Goal: Transaction & Acquisition: Purchase product/service

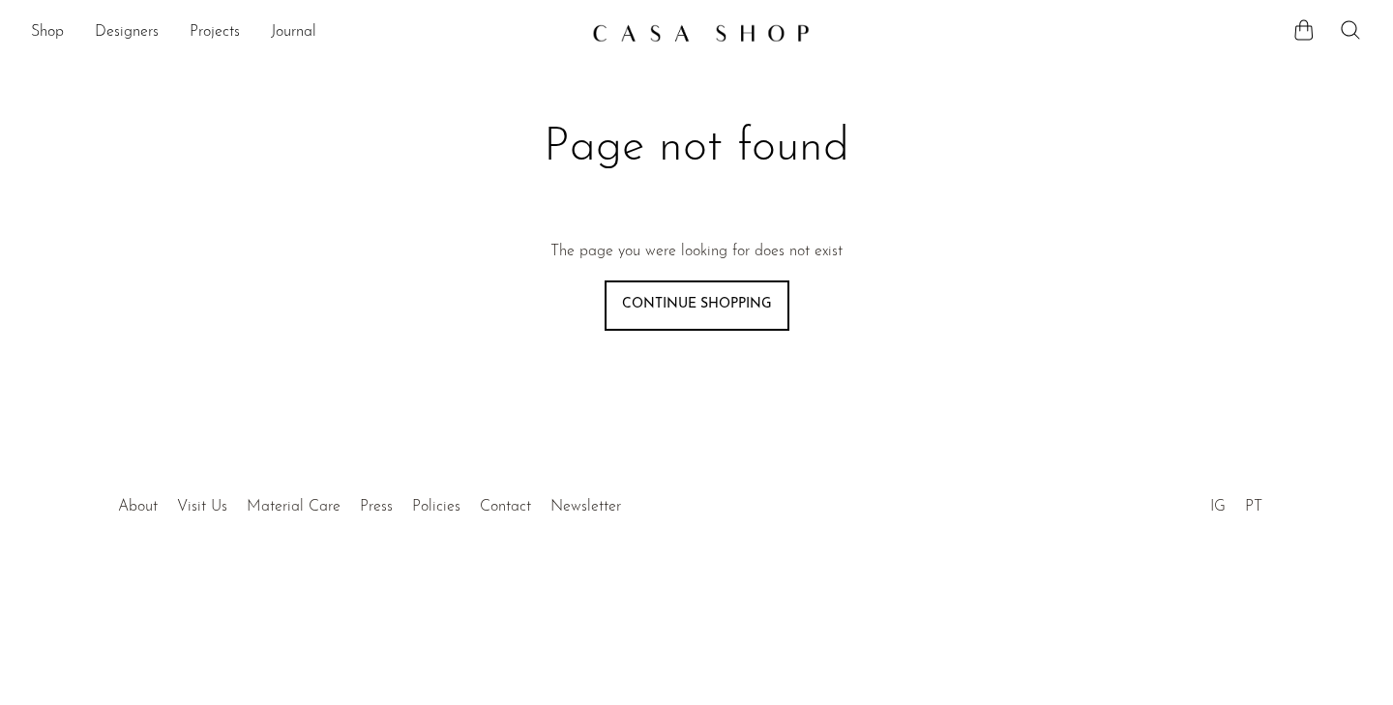
click at [694, 297] on link "Continue shopping" at bounding box center [697, 306] width 185 height 50
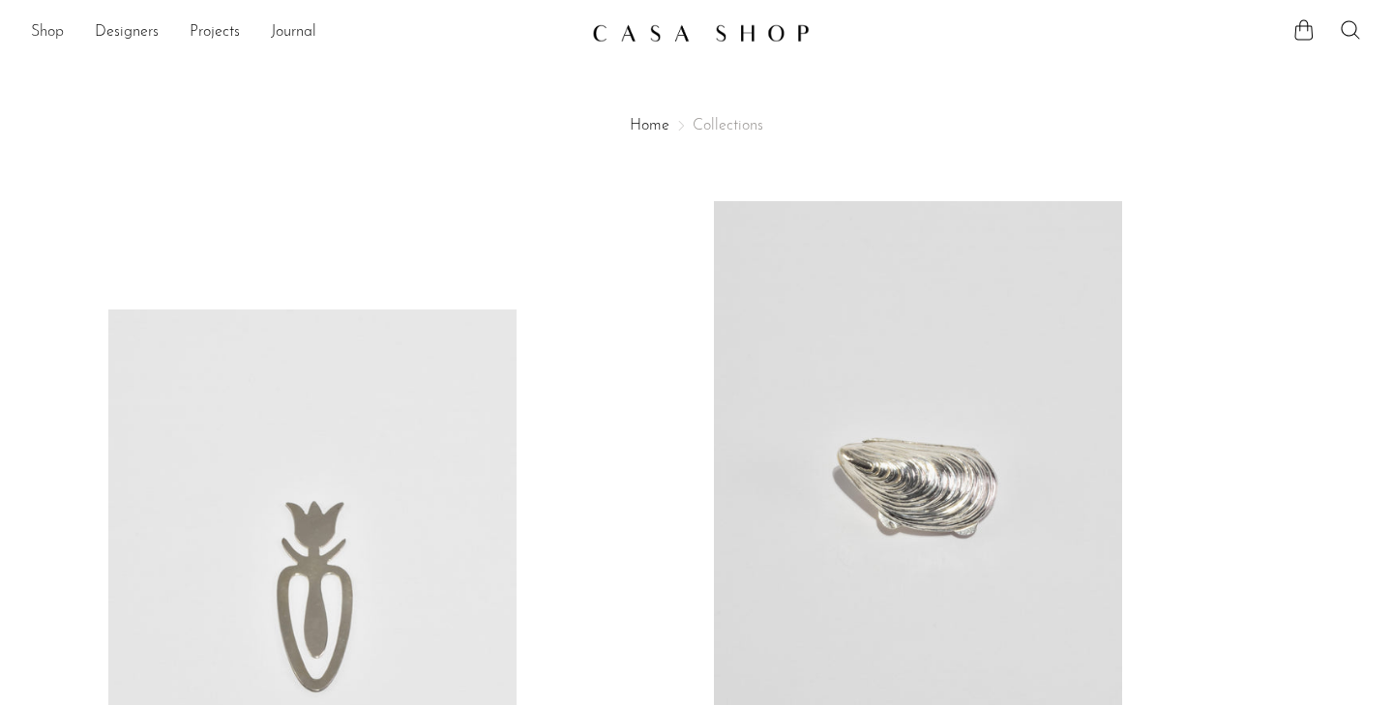
click at [56, 38] on link "Shop" at bounding box center [47, 32] width 33 height 25
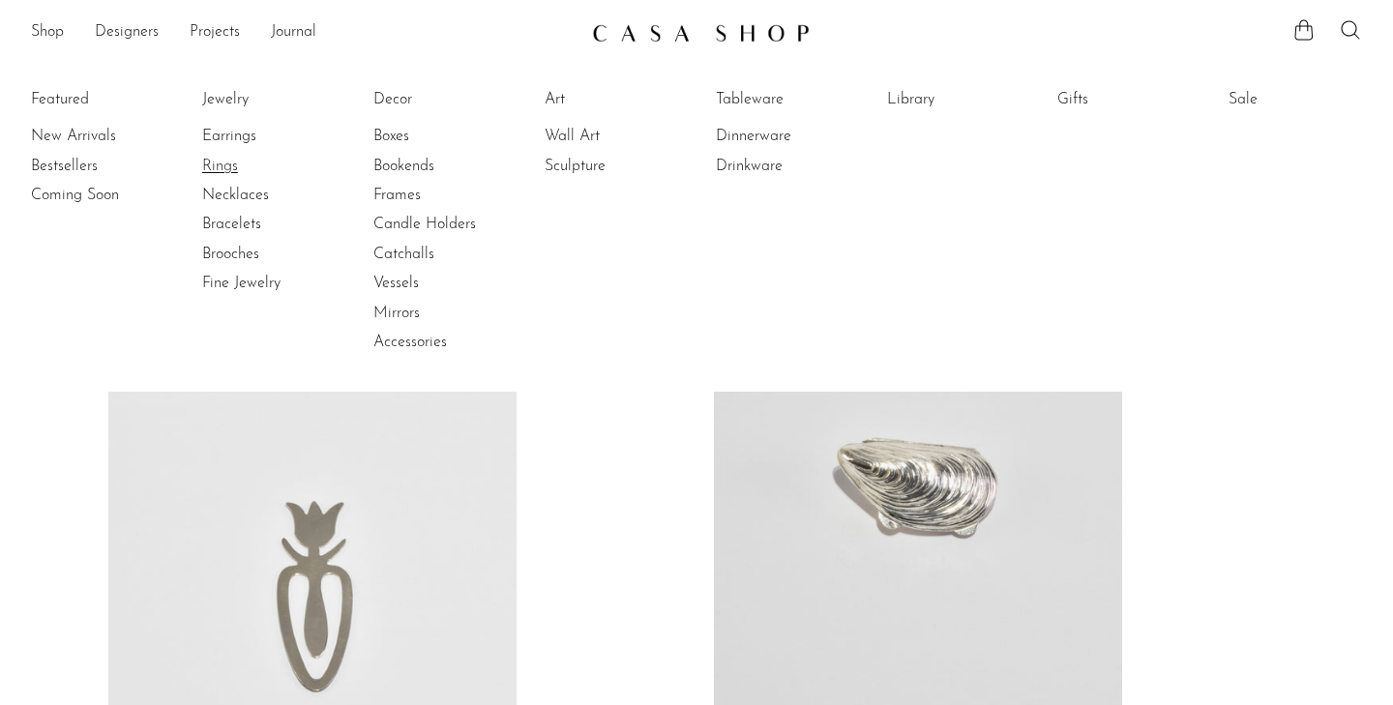
click at [222, 170] on link "Rings" at bounding box center [274, 166] width 145 height 21
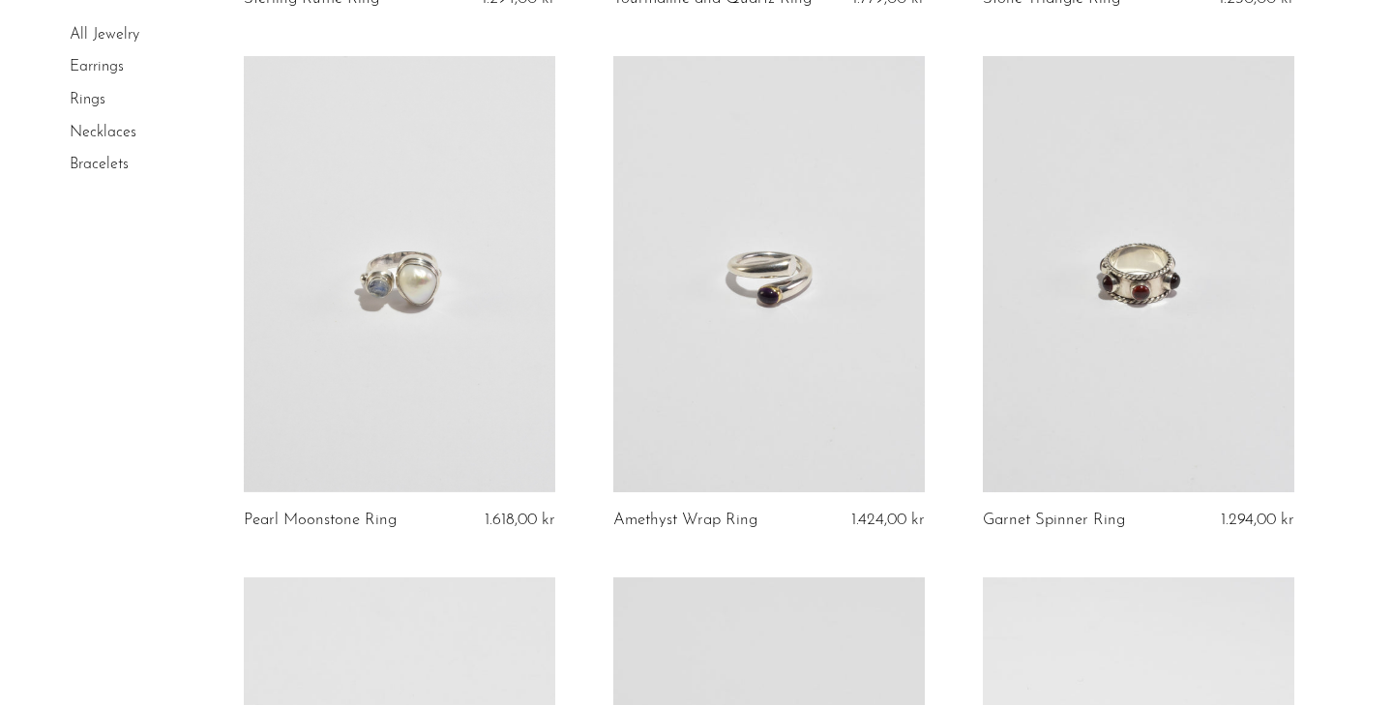
scroll to position [1173, 0]
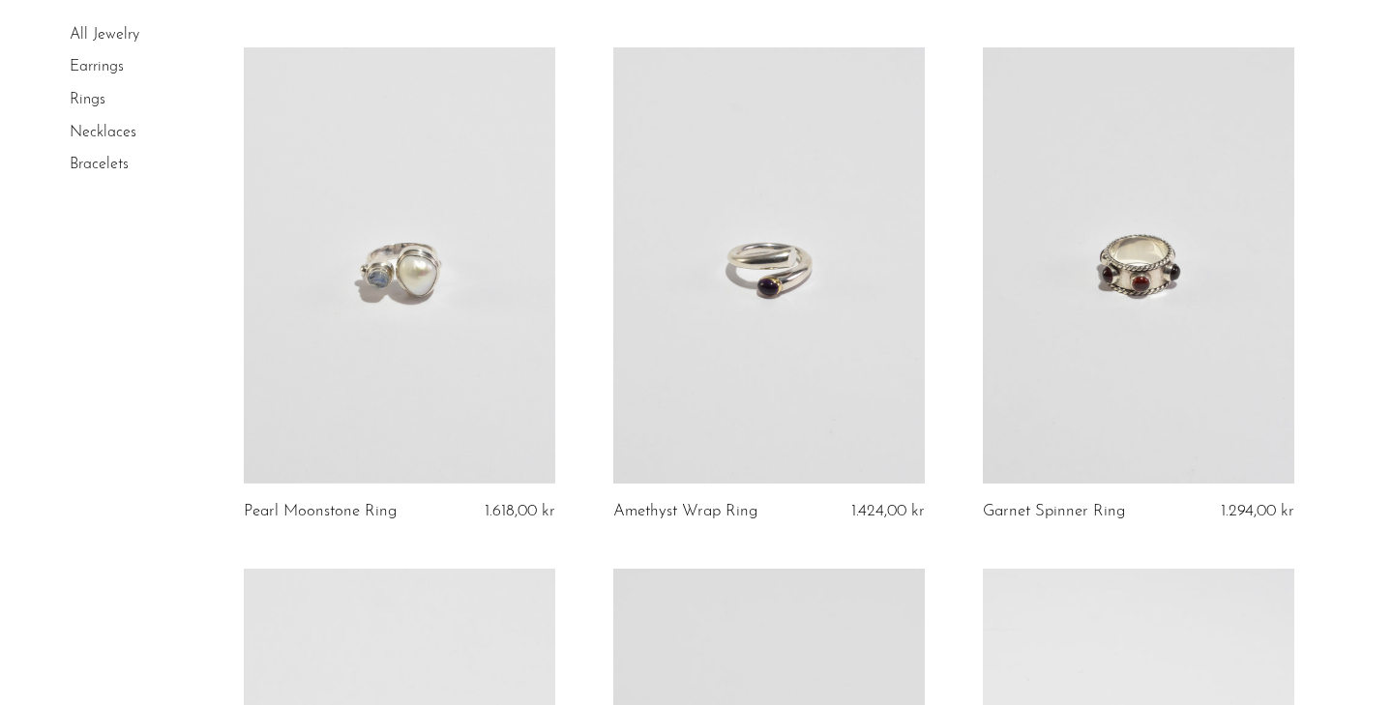
click at [831, 285] on link at bounding box center [768, 265] width 311 height 436
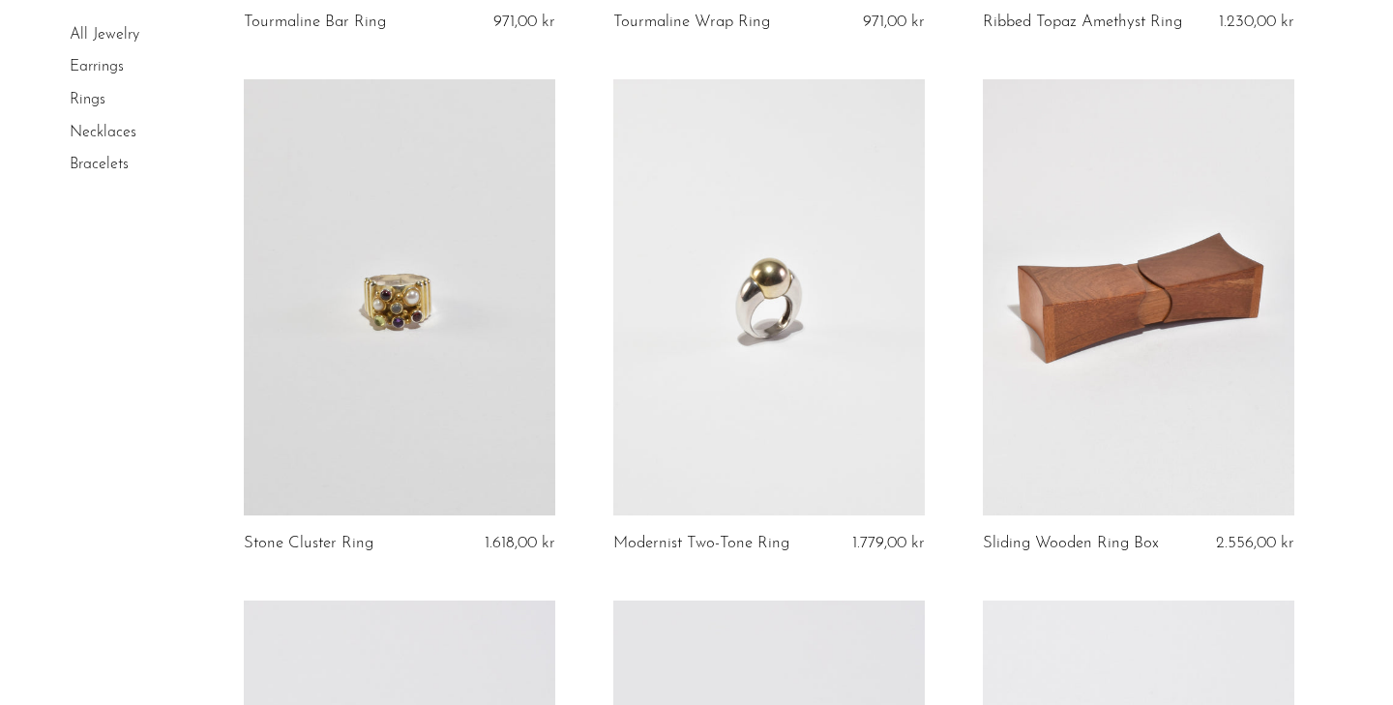
scroll to position [3786, 0]
click at [800, 347] on link at bounding box center [768, 296] width 311 height 436
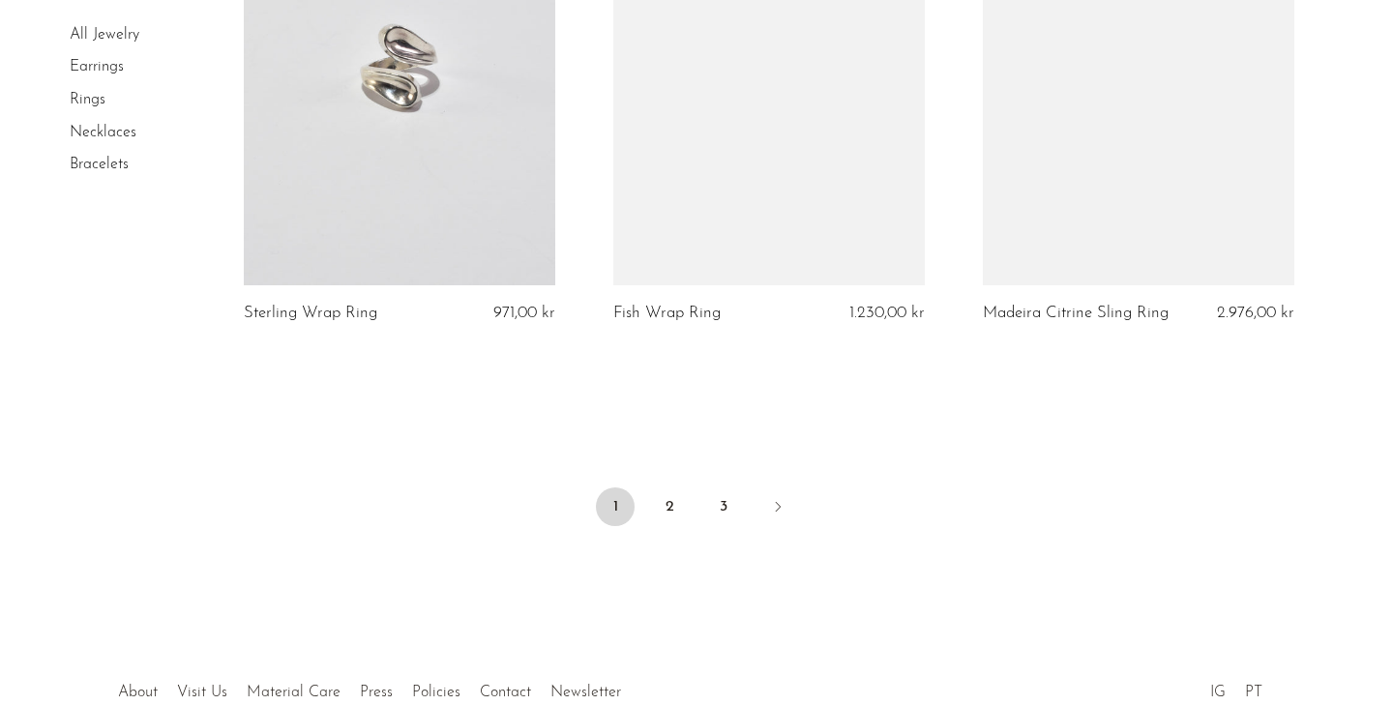
scroll to position [6153, 0]
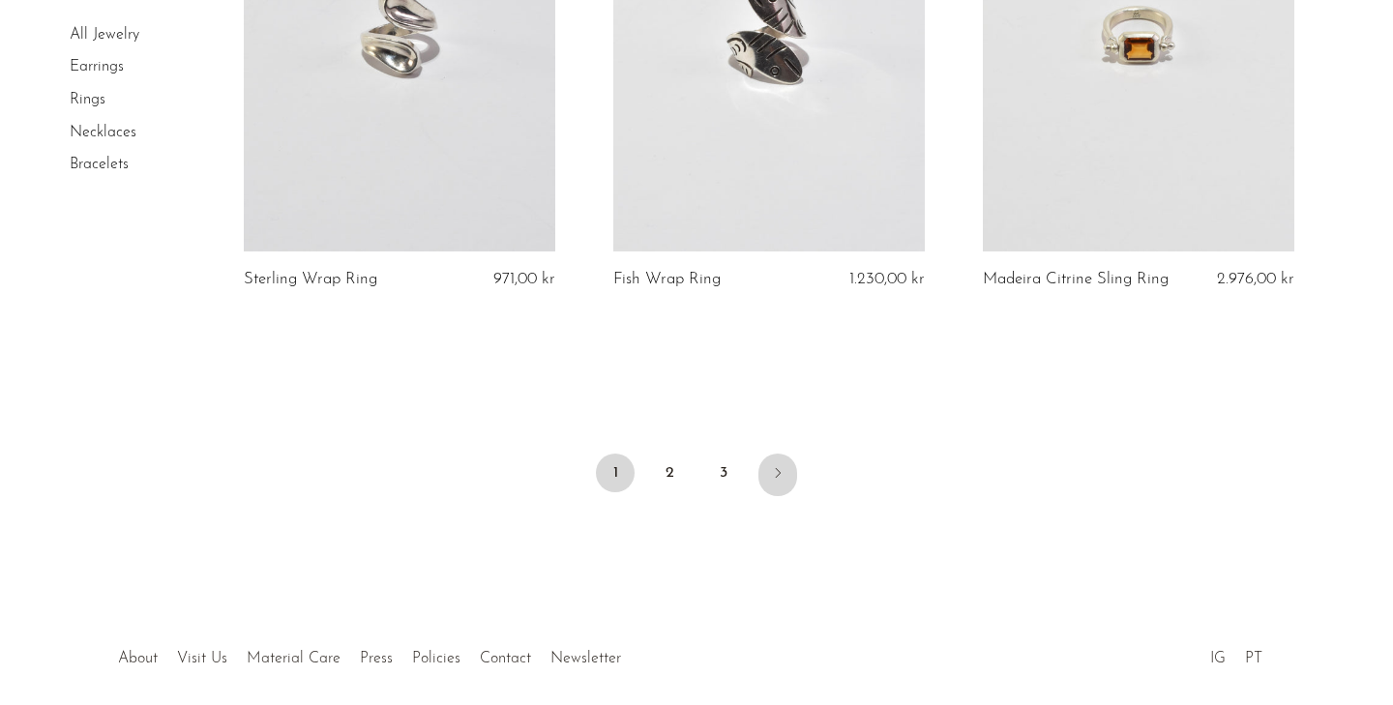
click at [769, 464] on link "Next" at bounding box center [777, 475] width 39 height 43
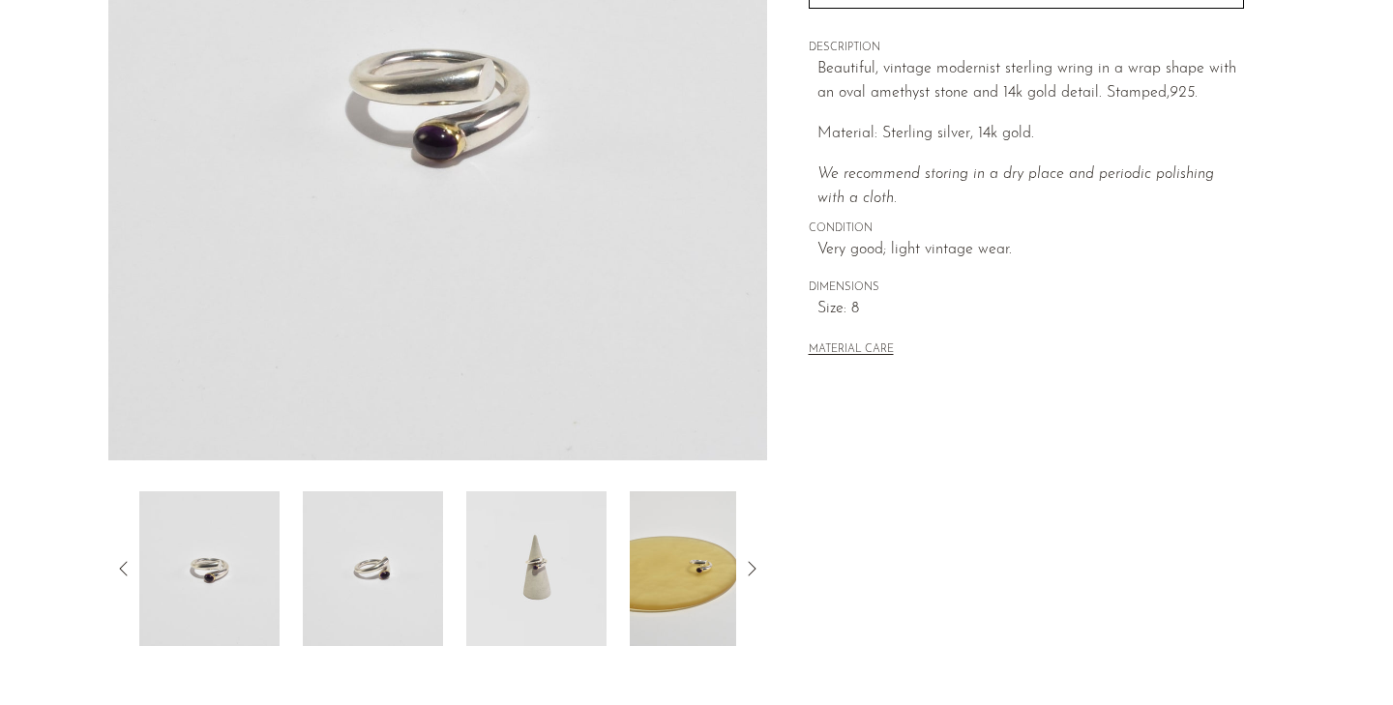
scroll to position [444, 0]
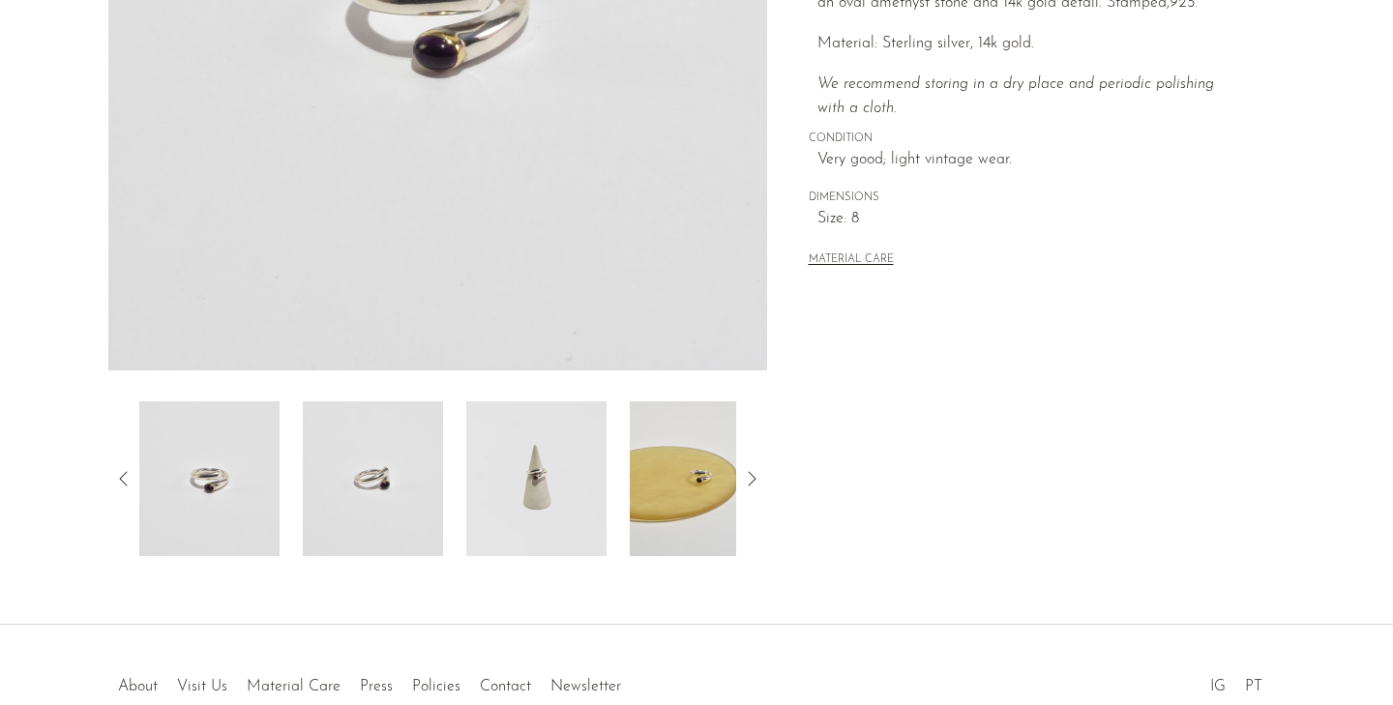
click at [514, 494] on img at bounding box center [536, 478] width 140 height 155
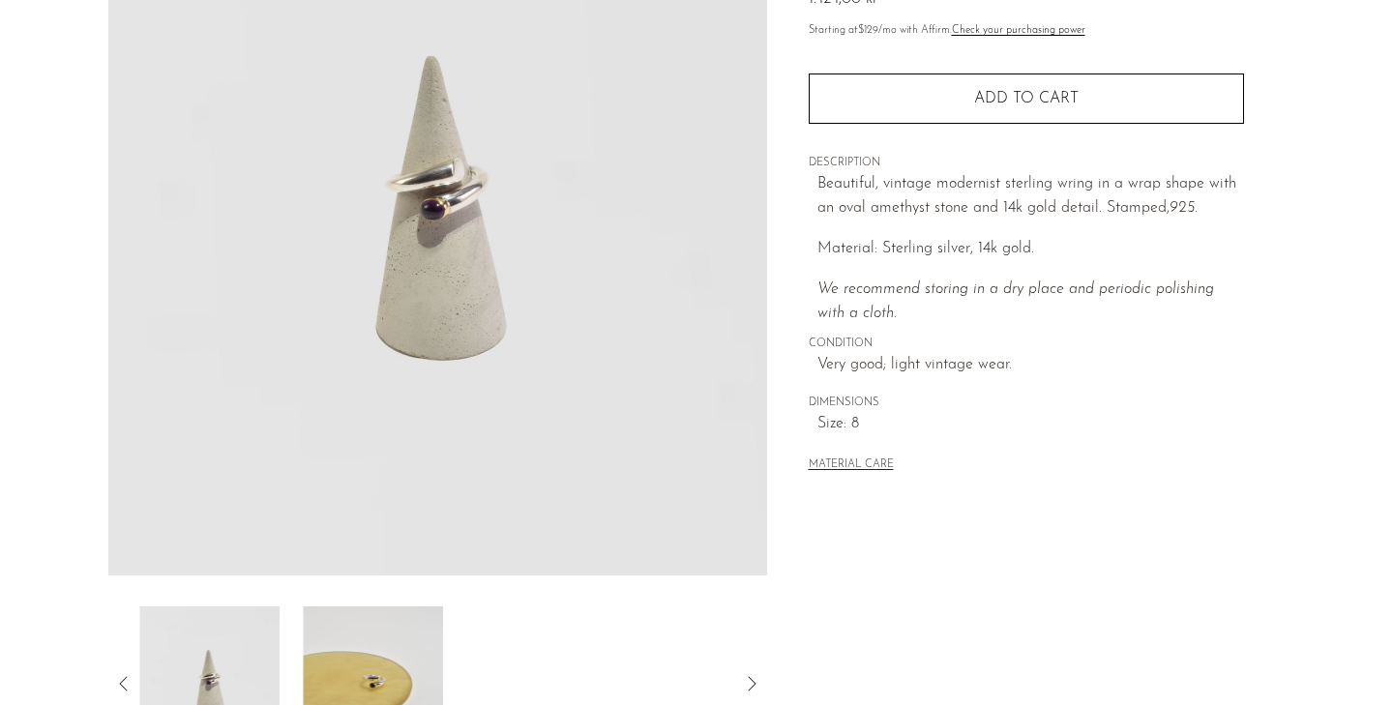
scroll to position [236, 0]
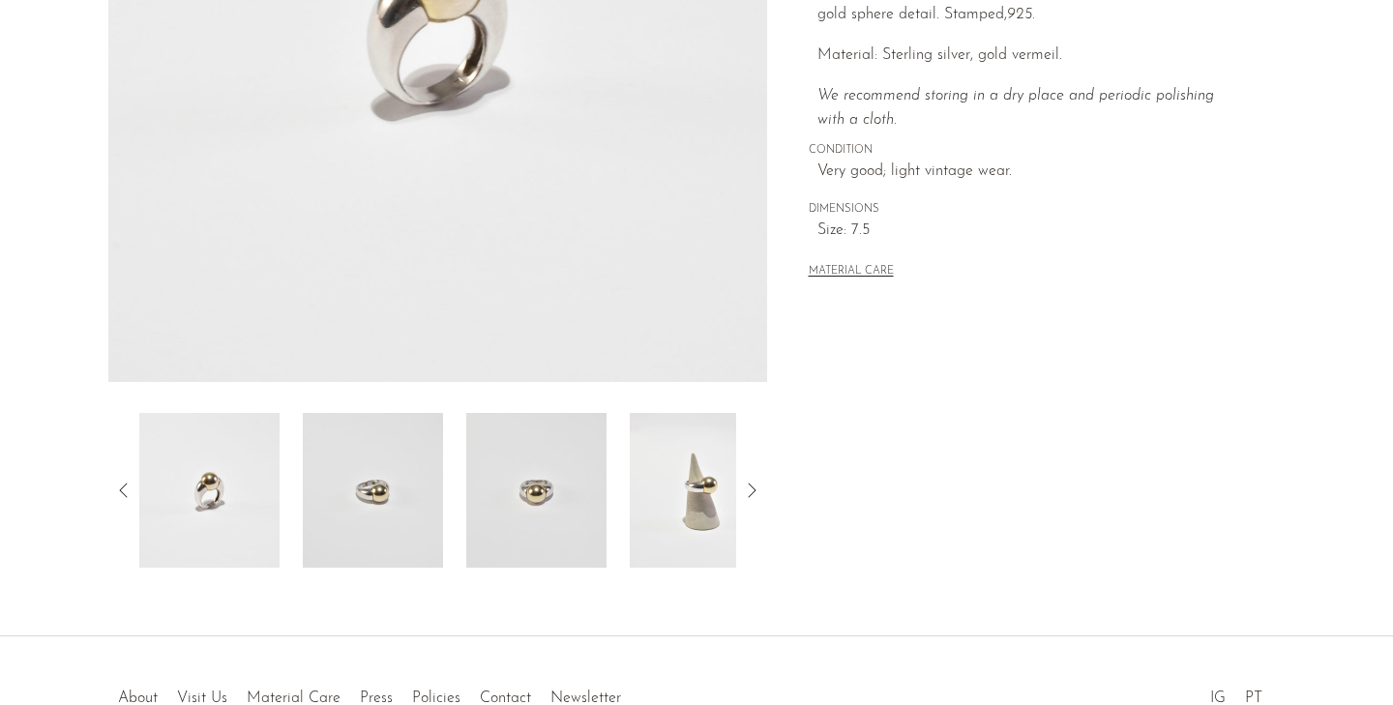
scroll to position [424, 0]
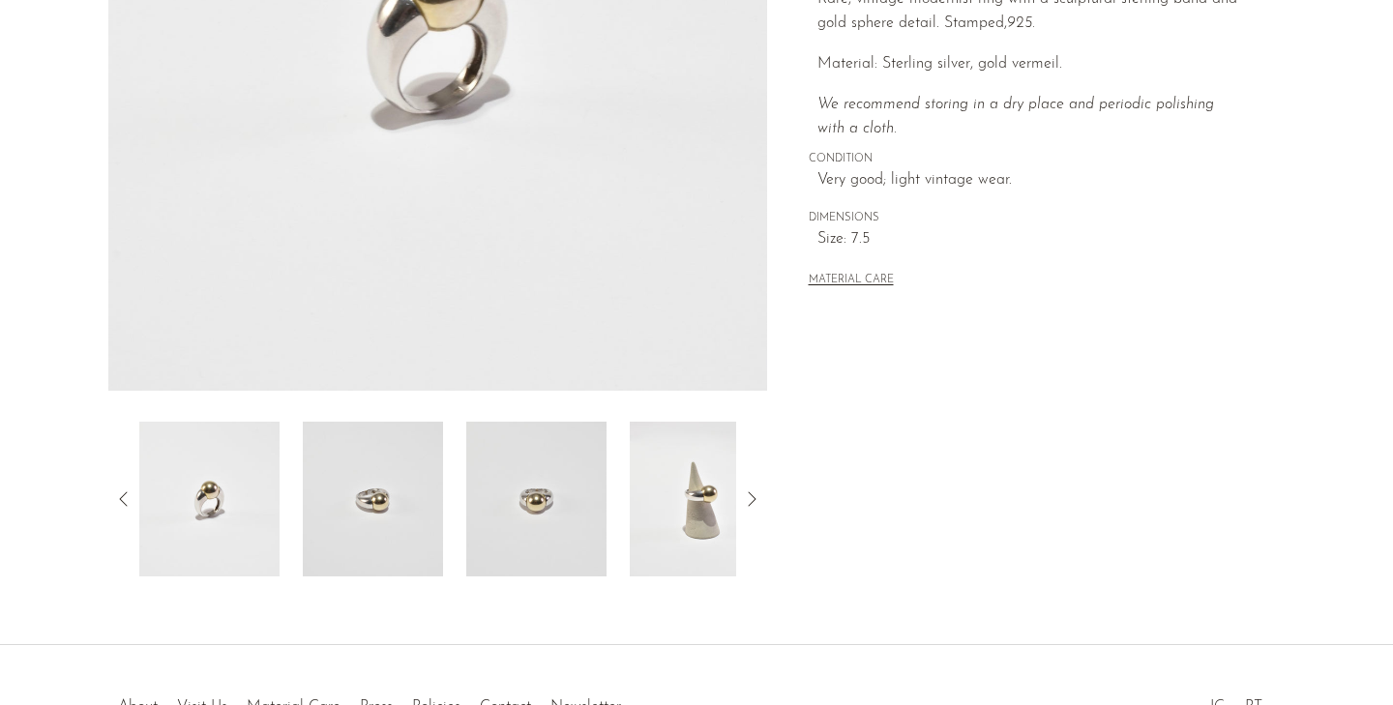
click at [762, 499] on icon at bounding box center [751, 499] width 23 height 23
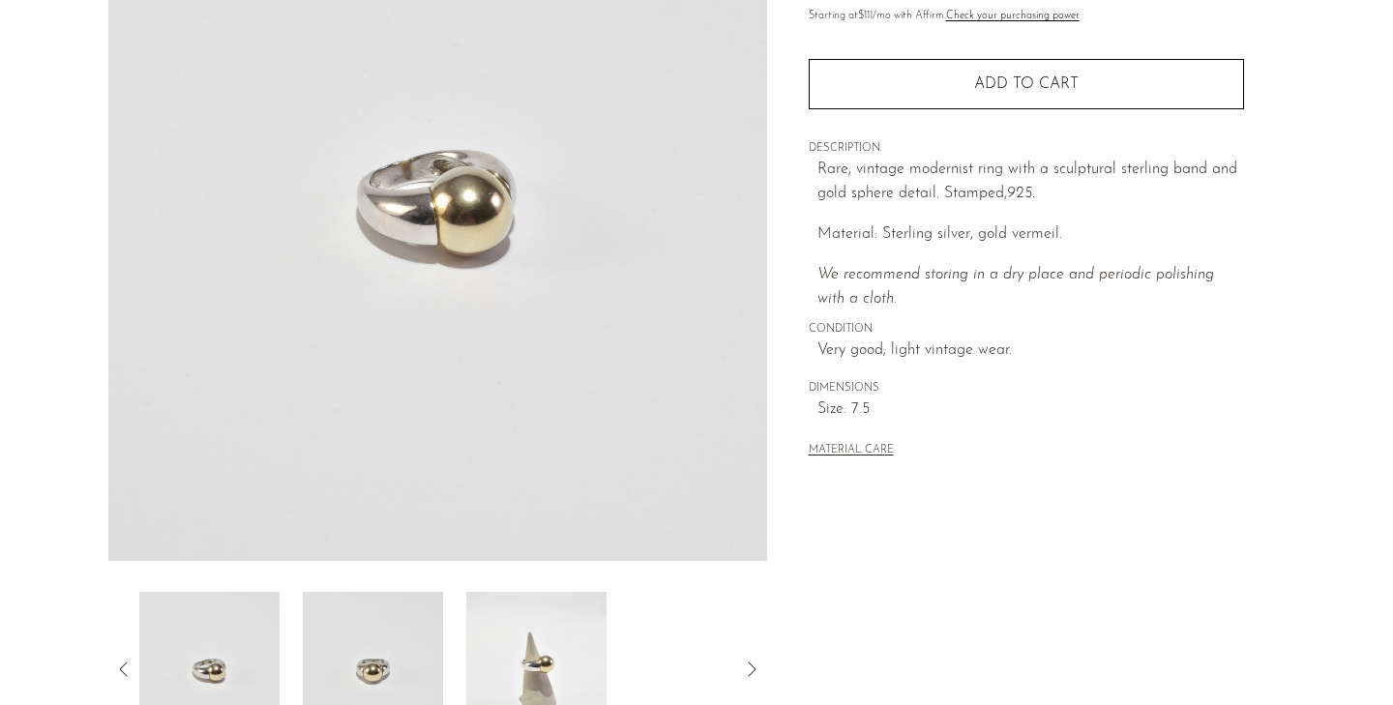
scroll to position [251, 0]
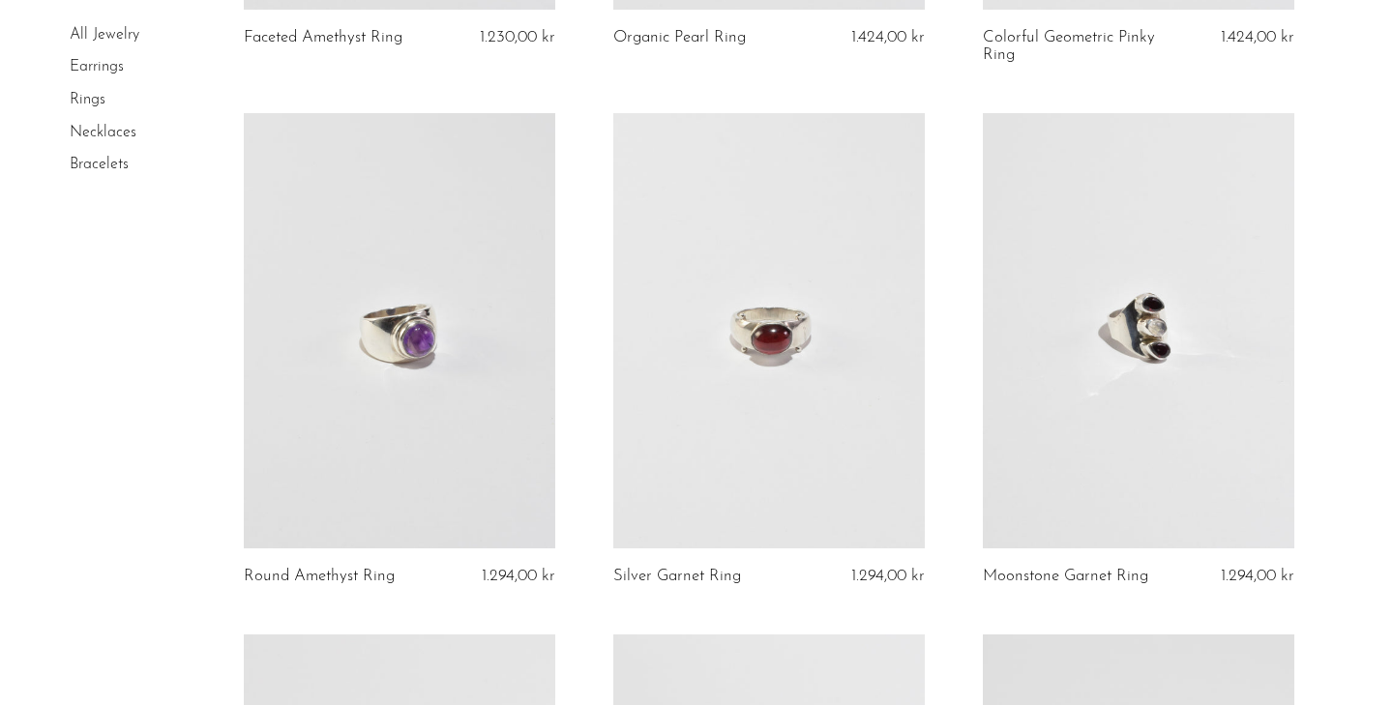
scroll to position [2711, 0]
click at [790, 366] on link at bounding box center [768, 328] width 311 height 436
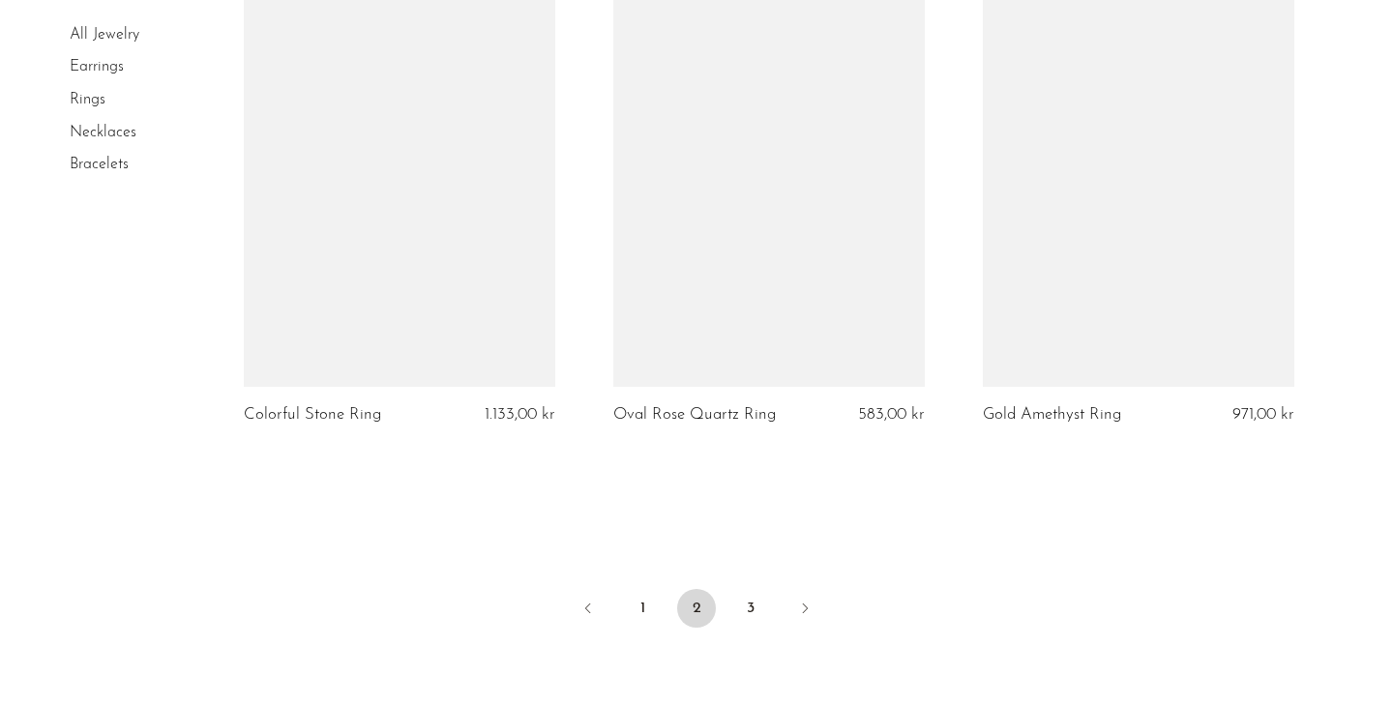
scroll to position [6056, 0]
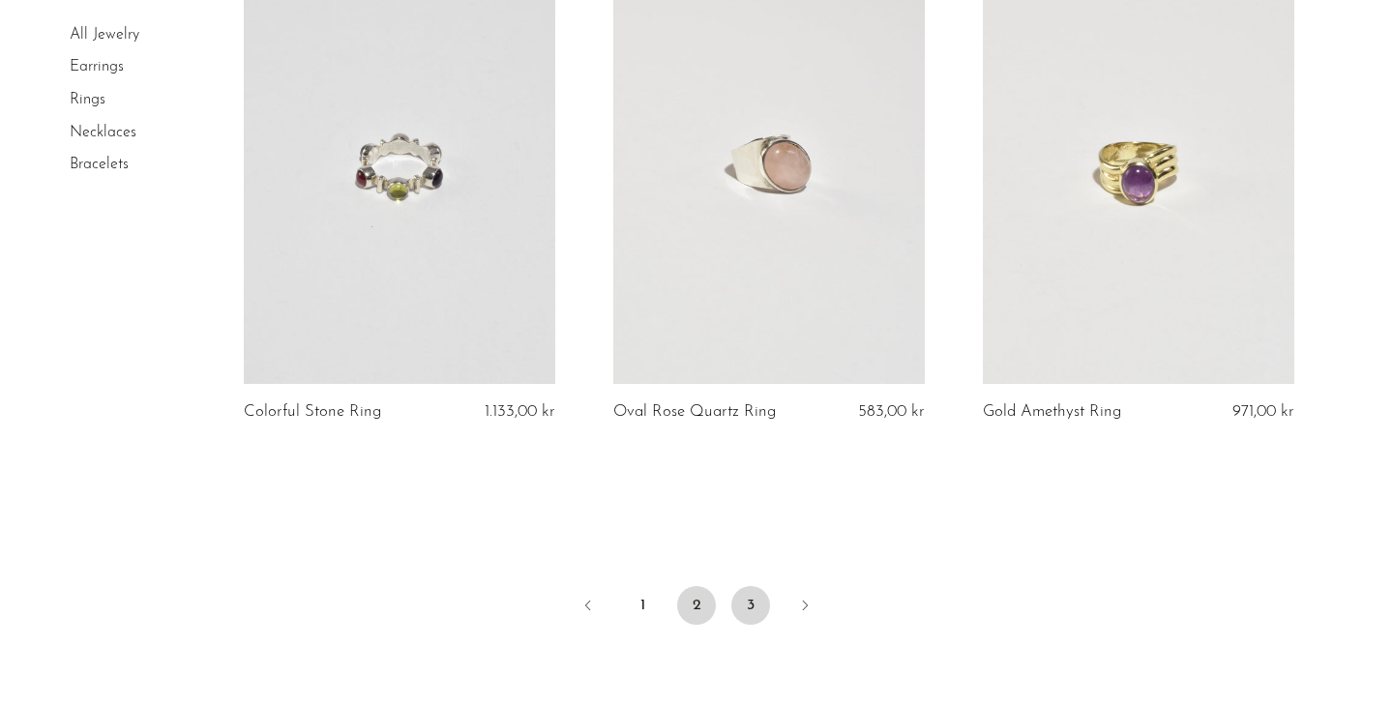
click at [750, 586] on link "3" at bounding box center [750, 605] width 39 height 39
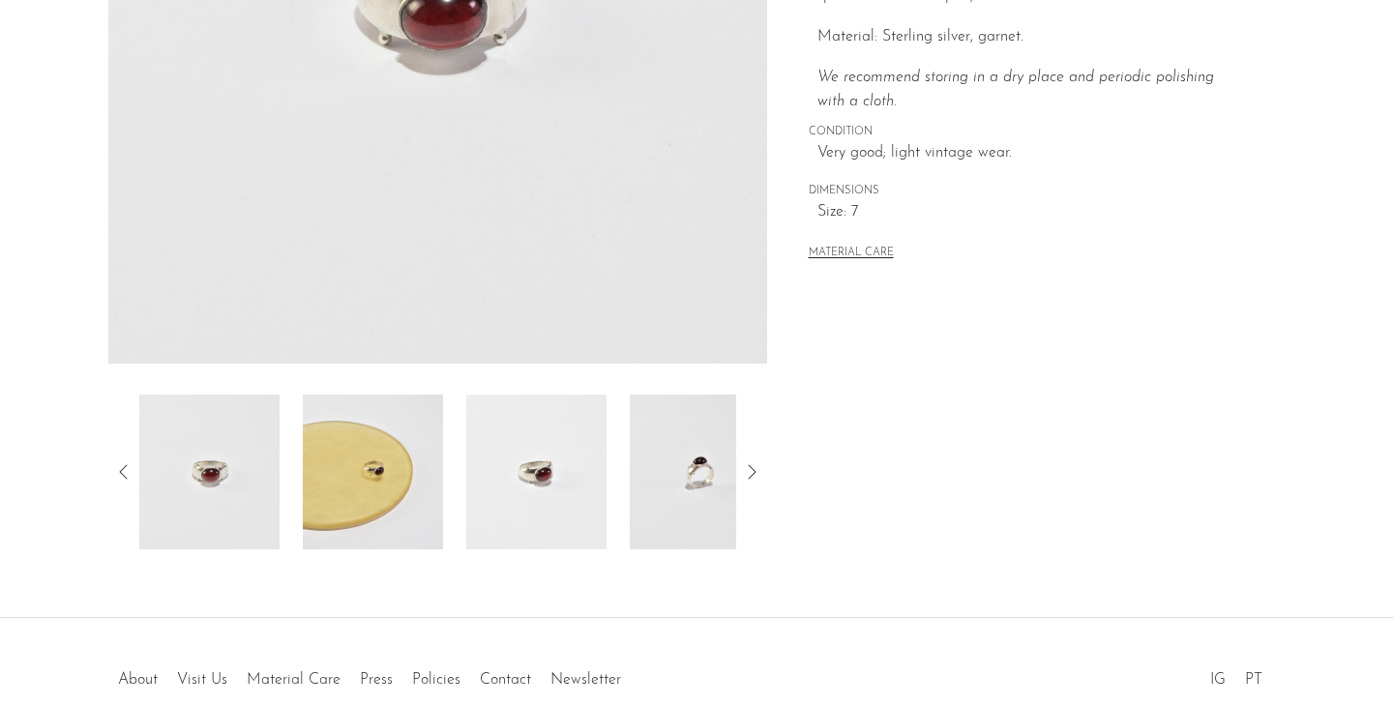
scroll to position [454, 0]
click at [644, 497] on img at bounding box center [700, 469] width 140 height 155
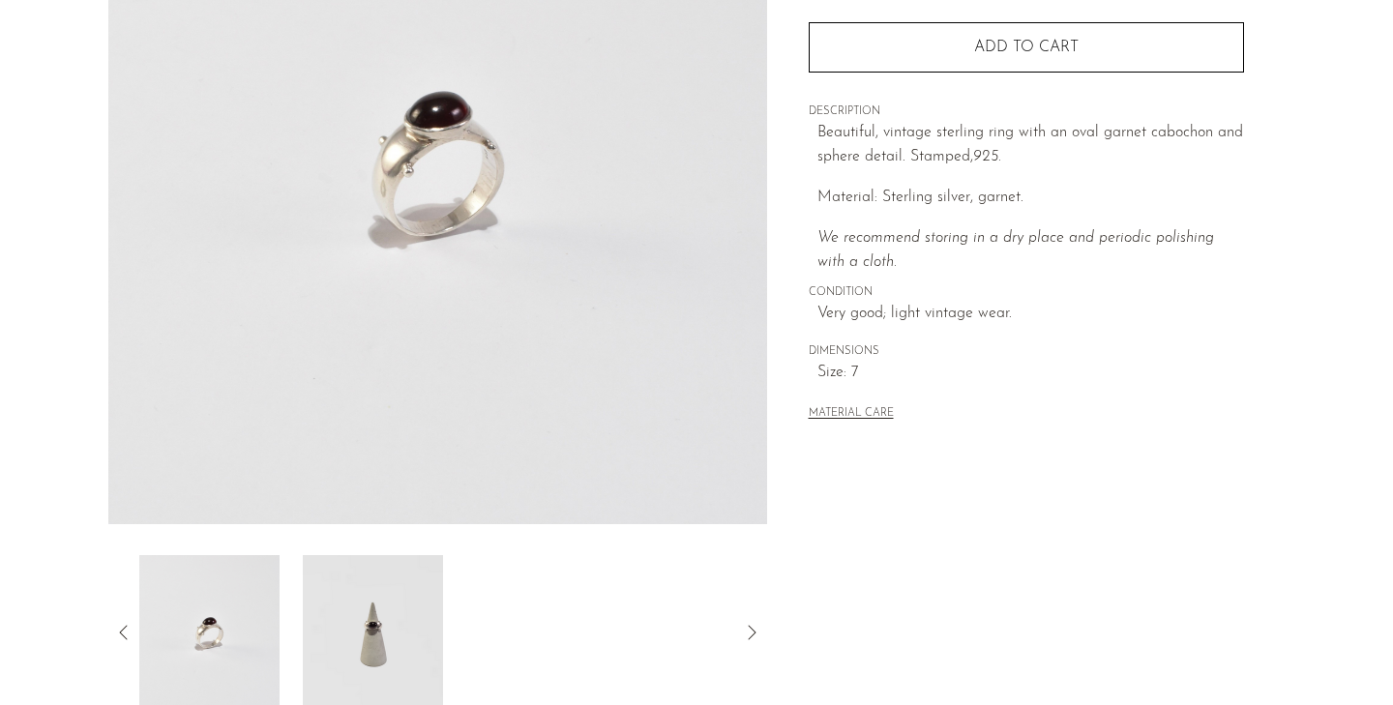
scroll to position [290, 0]
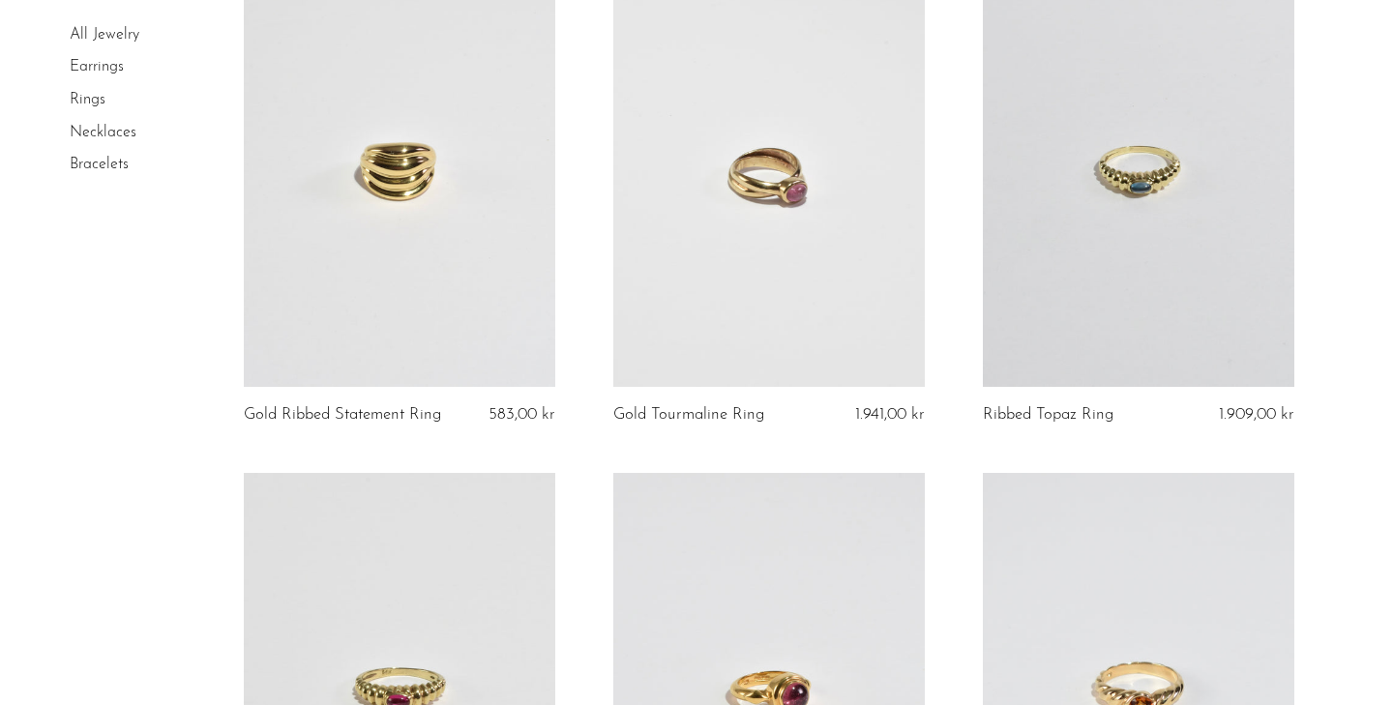
scroll to position [3930, 0]
